Goal: Task Accomplishment & Management: Use online tool/utility

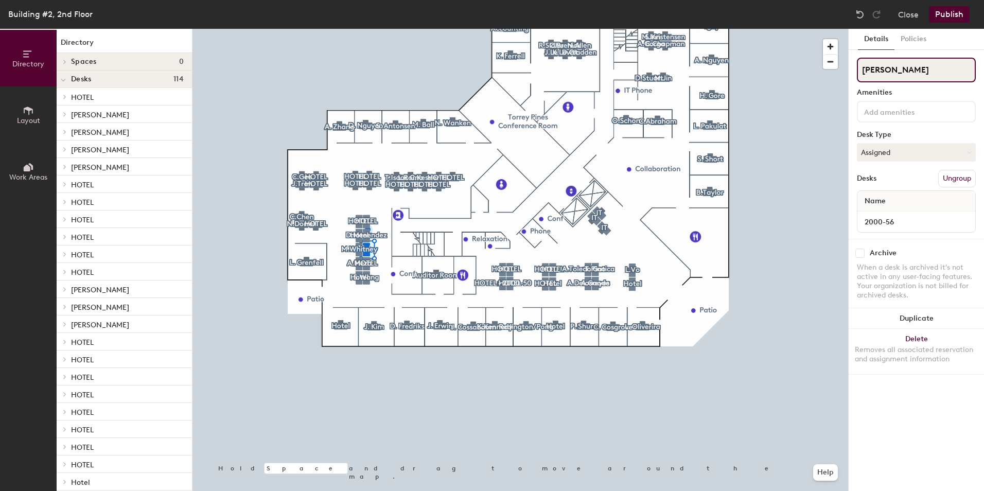
click at [905, 74] on input "[PERSON_NAME]" at bounding box center [916, 70] width 119 height 25
type input "N"
type input "Hotel"
click at [888, 156] on button "Assigned" at bounding box center [916, 152] width 119 height 19
click at [876, 211] on div "Hoteled" at bounding box center [908, 214] width 103 height 15
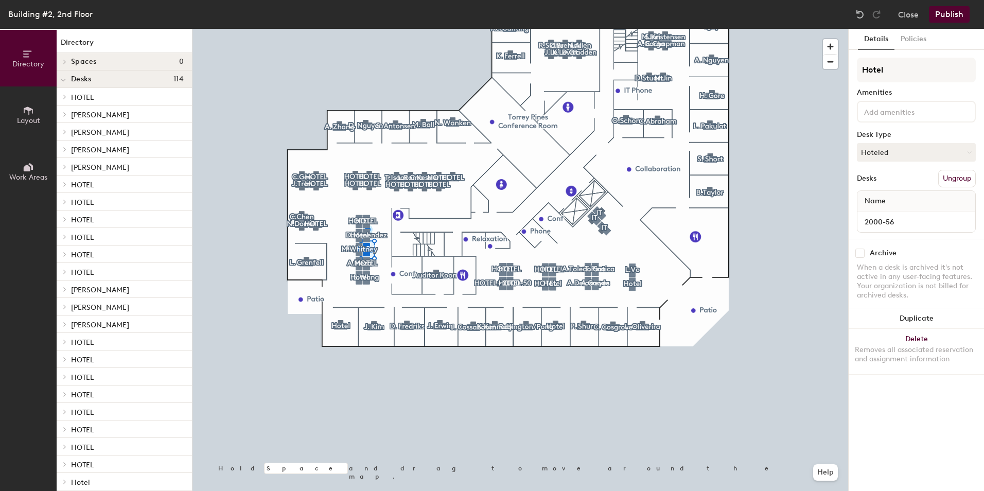
click at [952, 12] on button "Publish" at bounding box center [949, 14] width 41 height 16
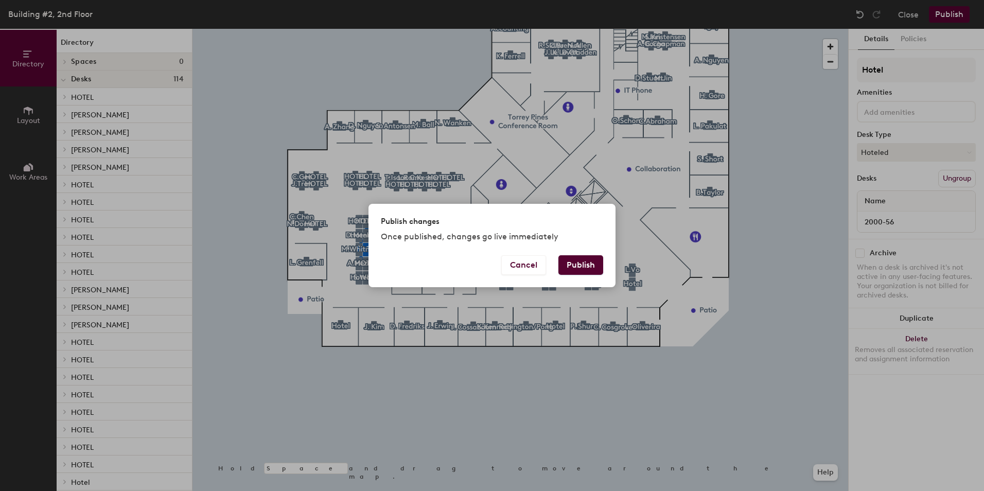
click at [587, 263] on button "Publish" at bounding box center [580, 265] width 45 height 20
